Goal: Information Seeking & Learning: Learn about a topic

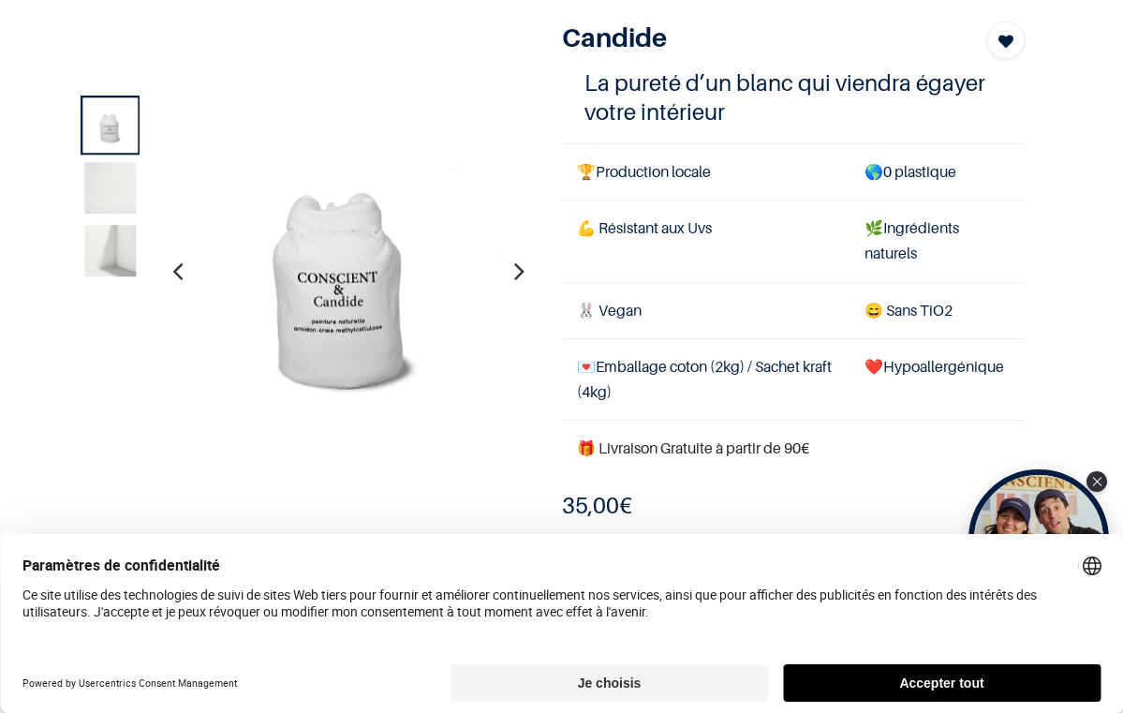
scroll to position [142, 0]
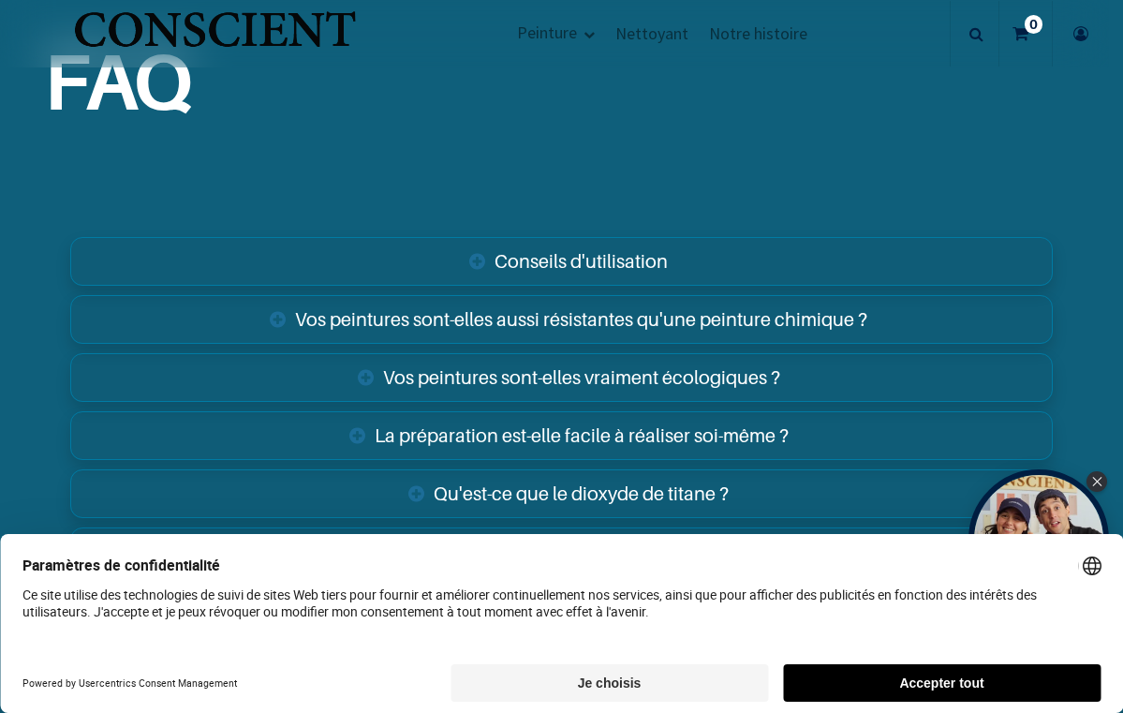
scroll to position [2867, 0]
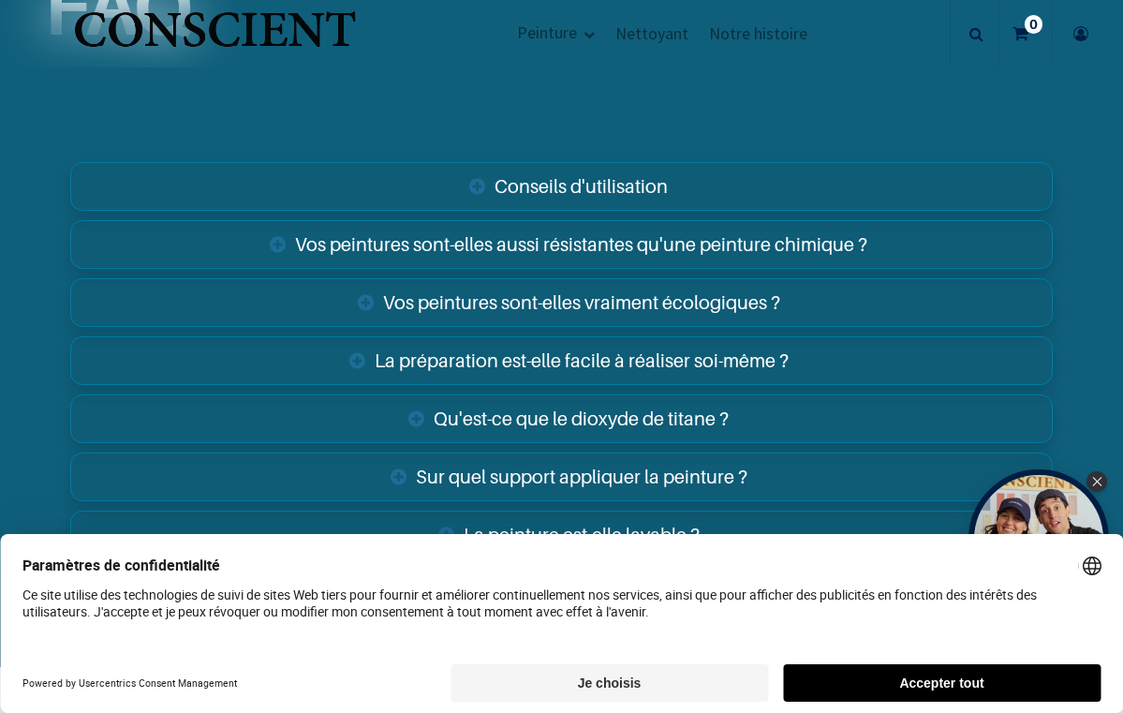
click at [589, 282] on link "Vos peintures sont-elles vraiment écologiques ?" at bounding box center [561, 302] width 982 height 49
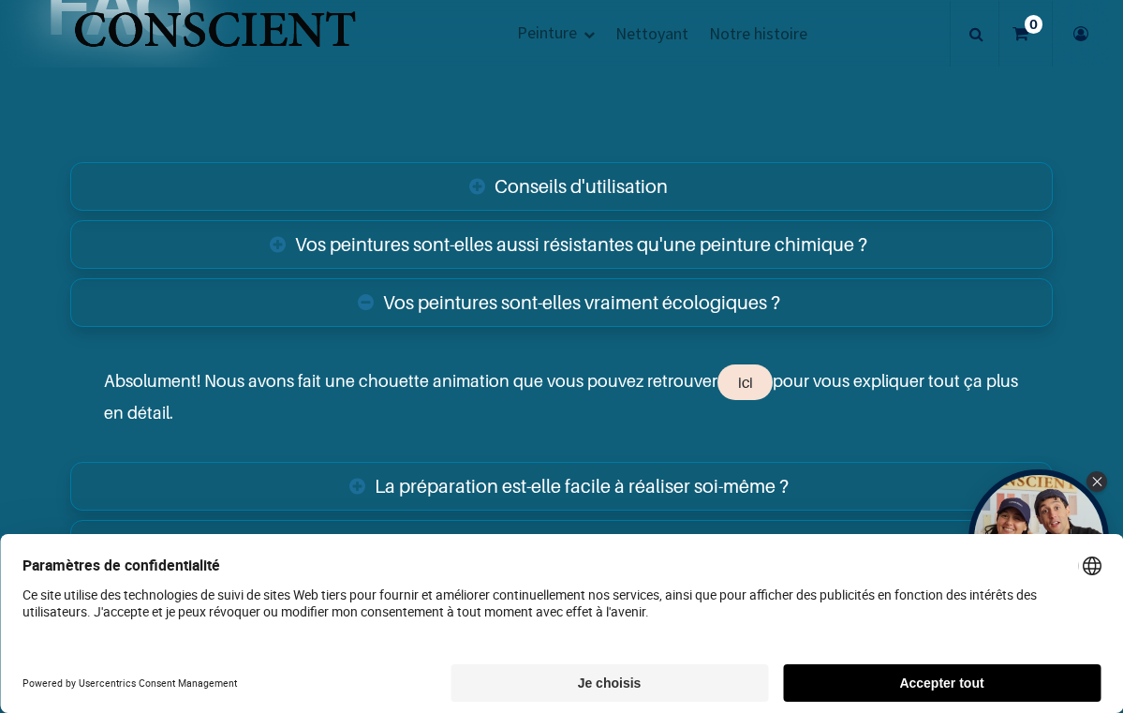
click at [730, 365] on link "ici" at bounding box center [744, 382] width 55 height 36
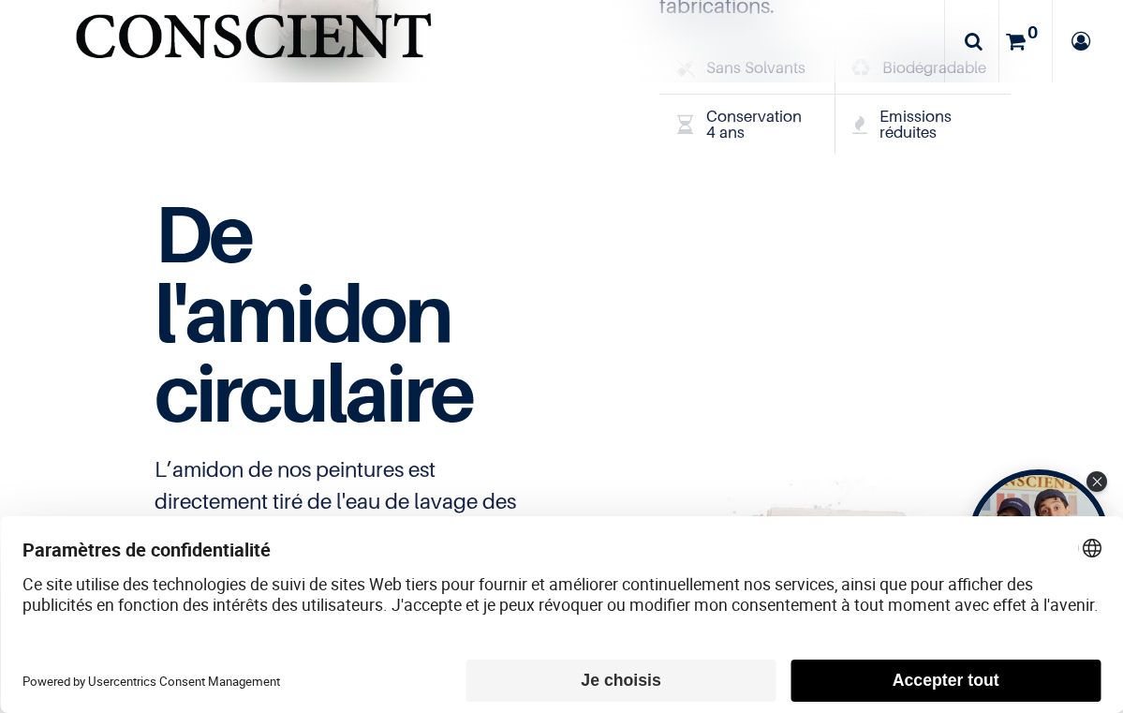
scroll to position [3960, 0]
